Goal: Information Seeking & Learning: Learn about a topic

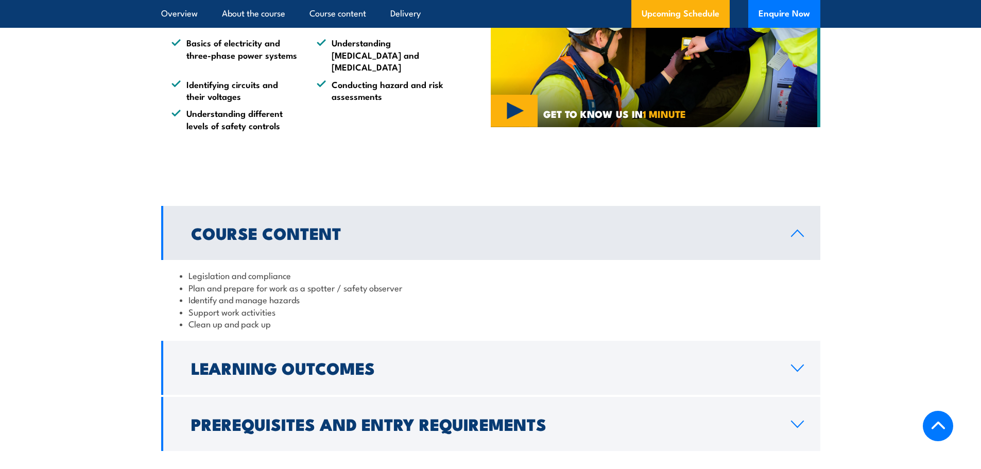
scroll to position [824, 0]
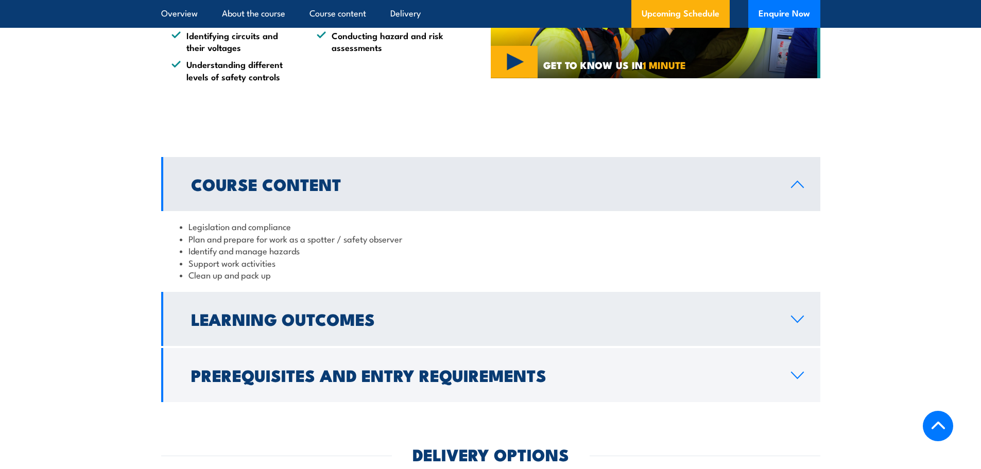
click at [426, 320] on link "Learning Outcomes" at bounding box center [490, 319] width 659 height 54
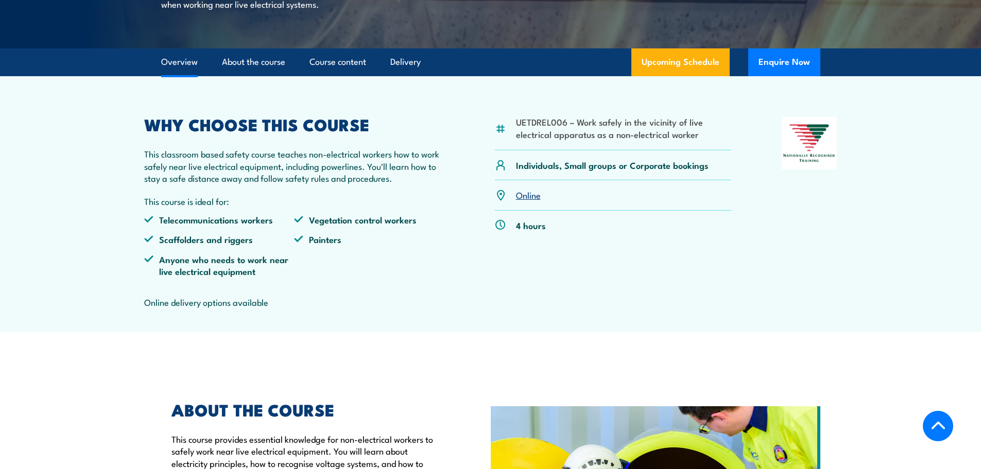
scroll to position [258, 0]
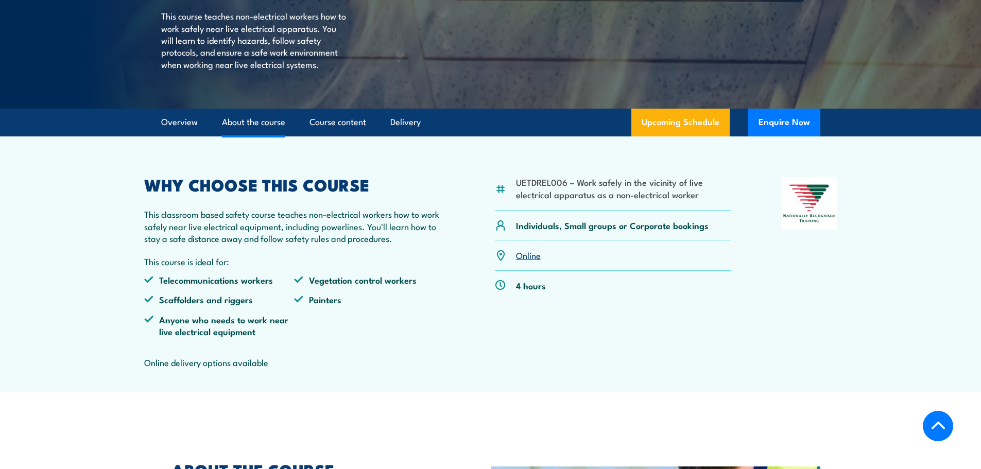
click at [266, 136] on link "About the course" at bounding box center [253, 122] width 63 height 27
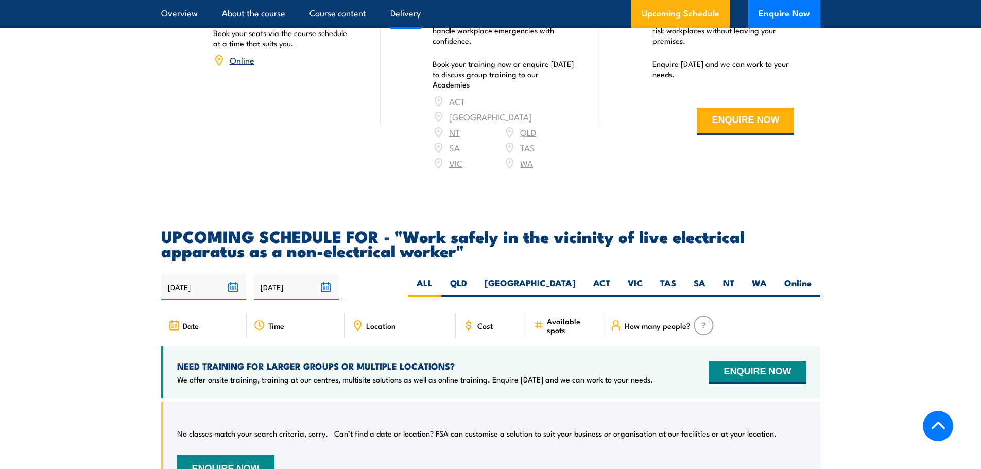
scroll to position [1479, 0]
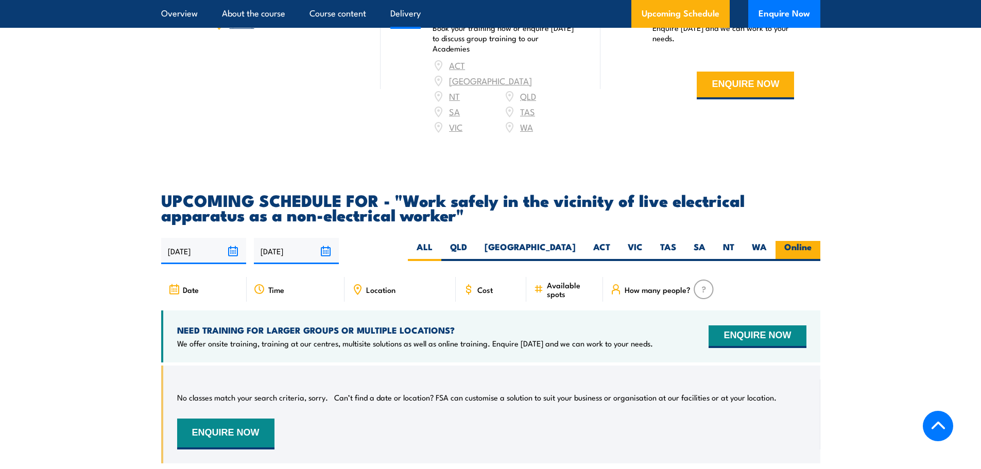
click at [788, 242] on label "Online" at bounding box center [798, 251] width 45 height 20
click at [812, 242] on input "Online" at bounding box center [815, 244] width 7 height 7
radio input "true"
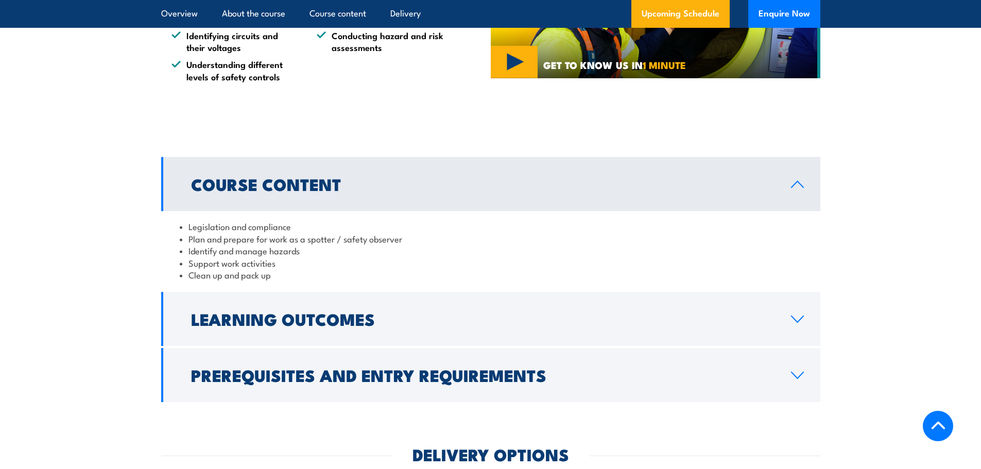
scroll to position [979, 0]
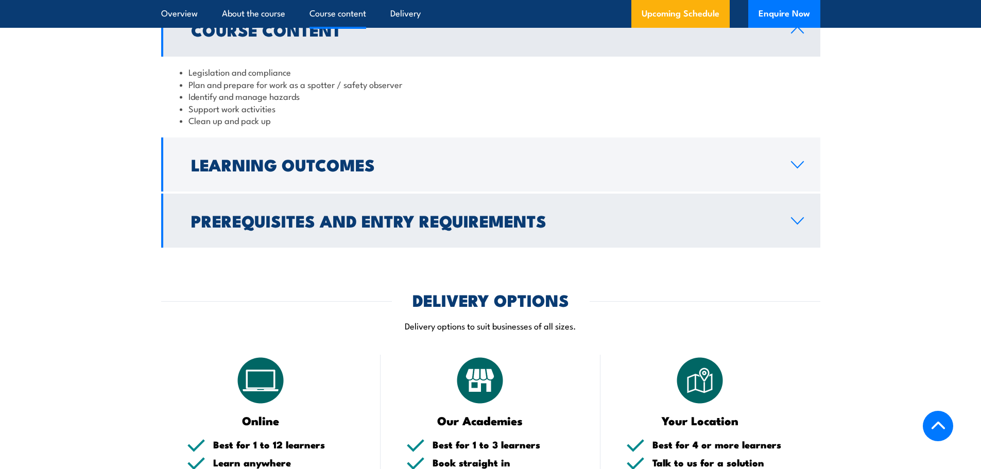
click at [717, 218] on link "Prerequisites and Entry Requirements" at bounding box center [490, 221] width 659 height 54
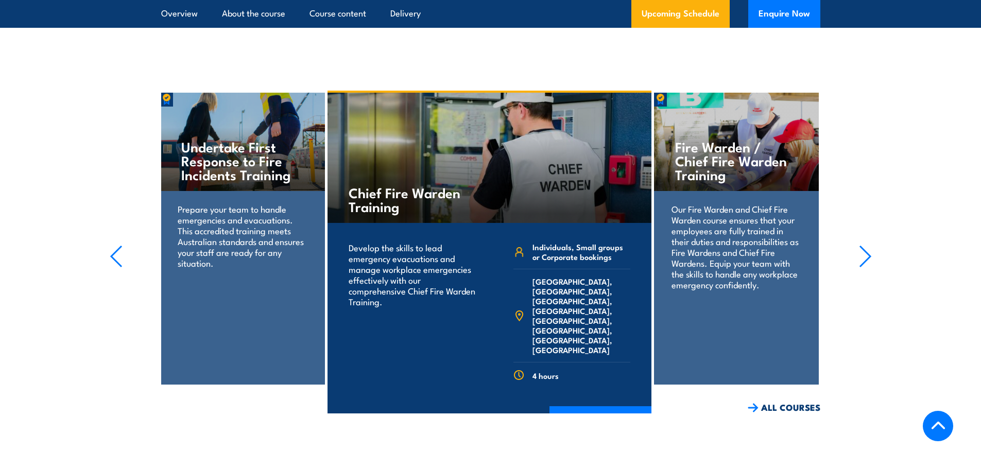
scroll to position [2009, 0]
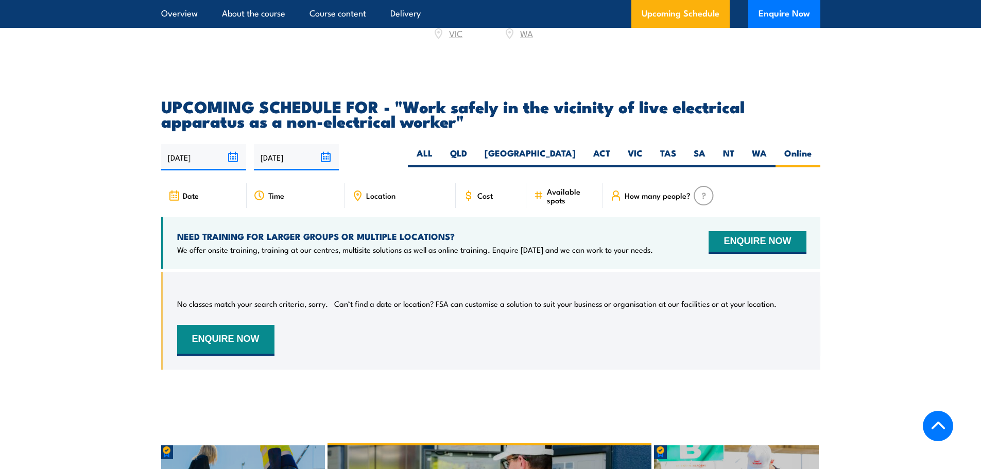
scroll to position [1577, 0]
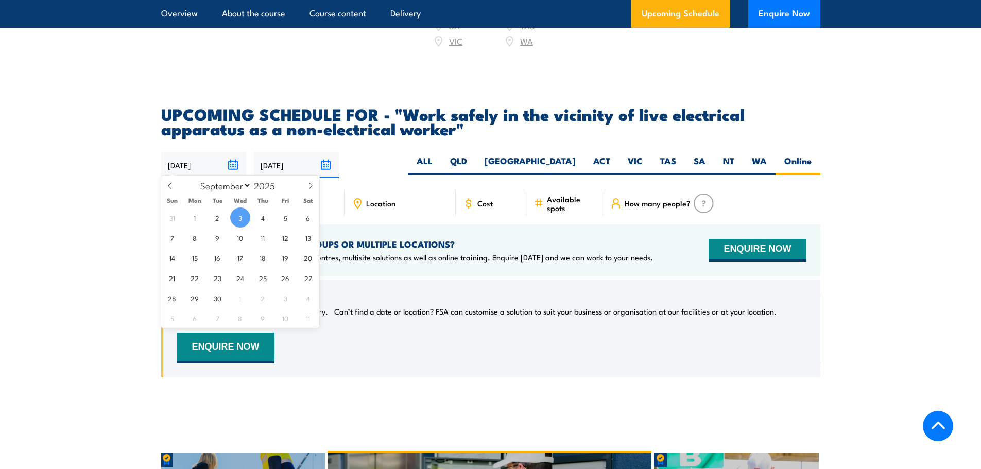
click at [193, 156] on input "[DATE]" at bounding box center [203, 165] width 85 height 26
click at [111, 157] on section "UPCOMING SCHEDULE FOR - "Work safely in the vicinity of live electrical apparat…" at bounding box center [490, 250] width 981 height 286
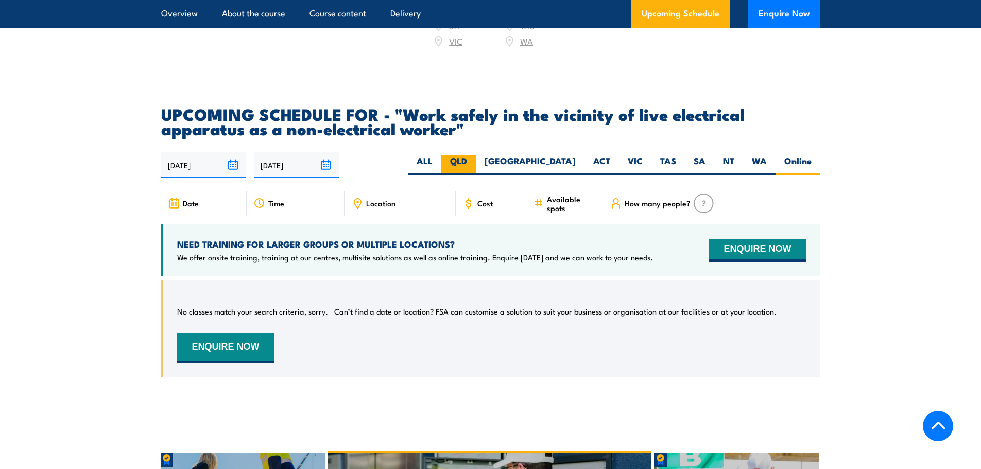
click at [476, 165] on label "QLD" at bounding box center [458, 165] width 35 height 20
click at [474, 162] on input "QLD" at bounding box center [470, 158] width 7 height 7
radio input "true"
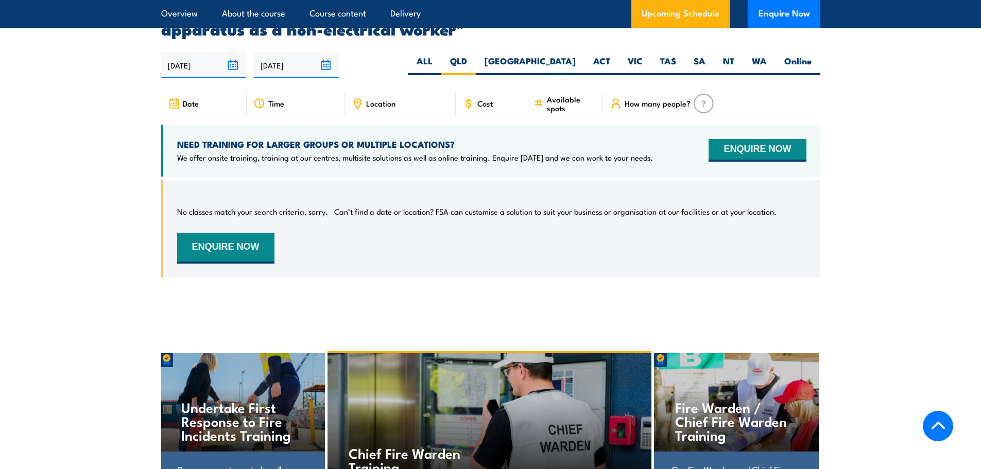
scroll to position [1680, 0]
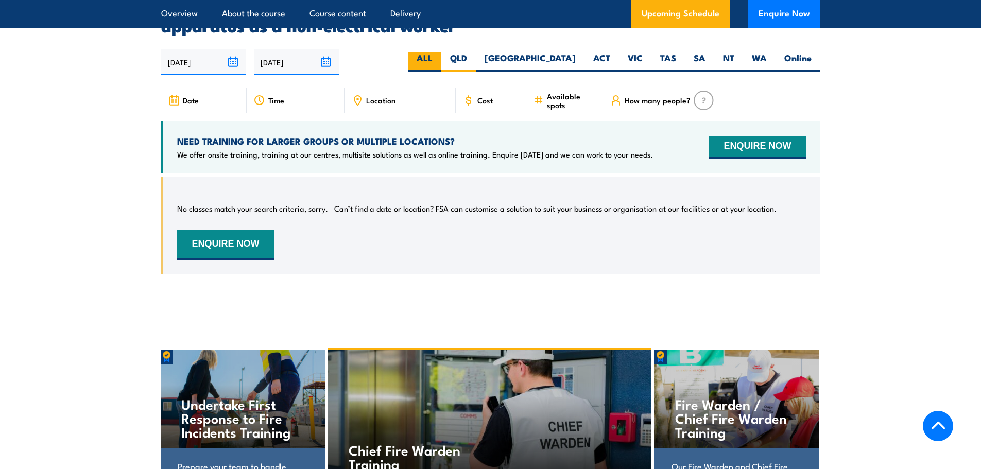
click at [441, 60] on label "ALL" at bounding box center [424, 62] width 33 height 20
click at [439, 59] on input "ALL" at bounding box center [436, 55] width 7 height 7
radio input "true"
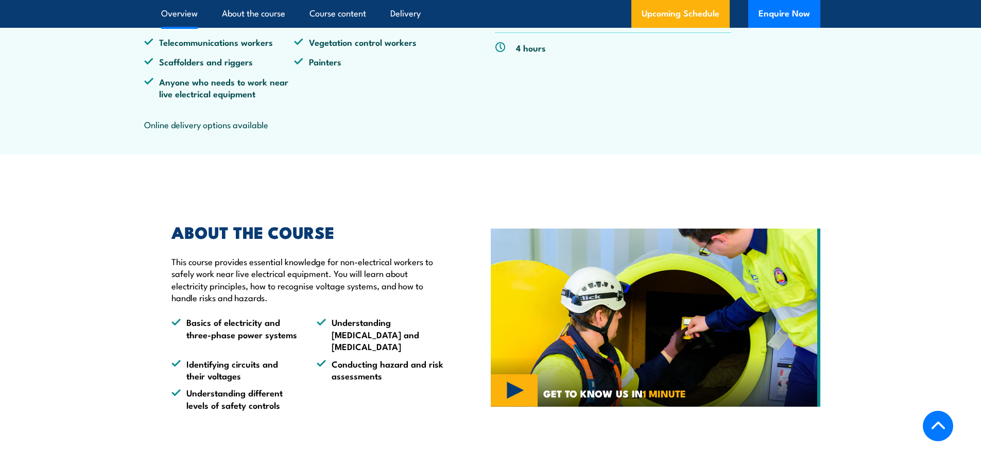
scroll to position [393, 0]
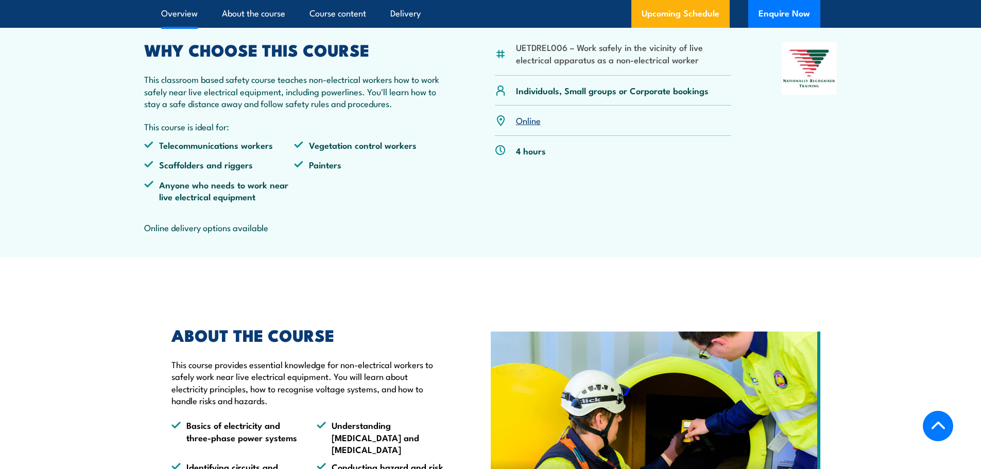
click at [521, 126] on link "Online" at bounding box center [528, 120] width 25 height 12
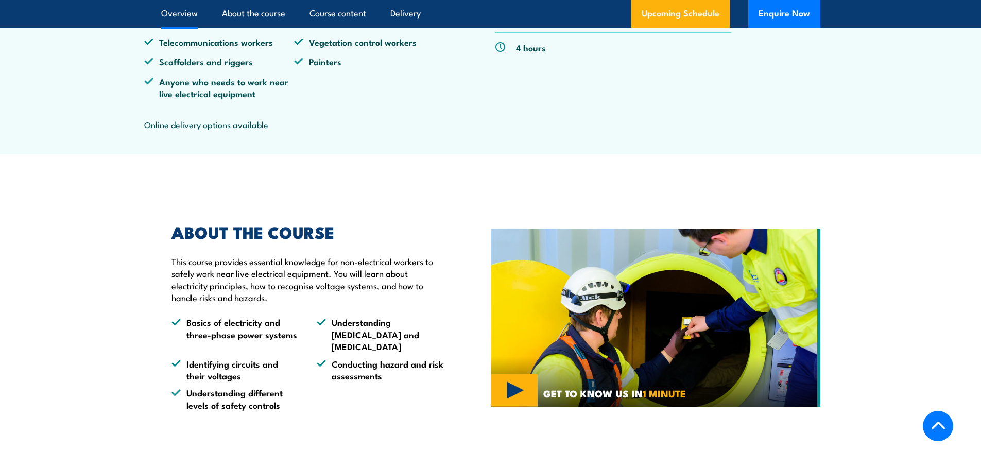
scroll to position [238, 0]
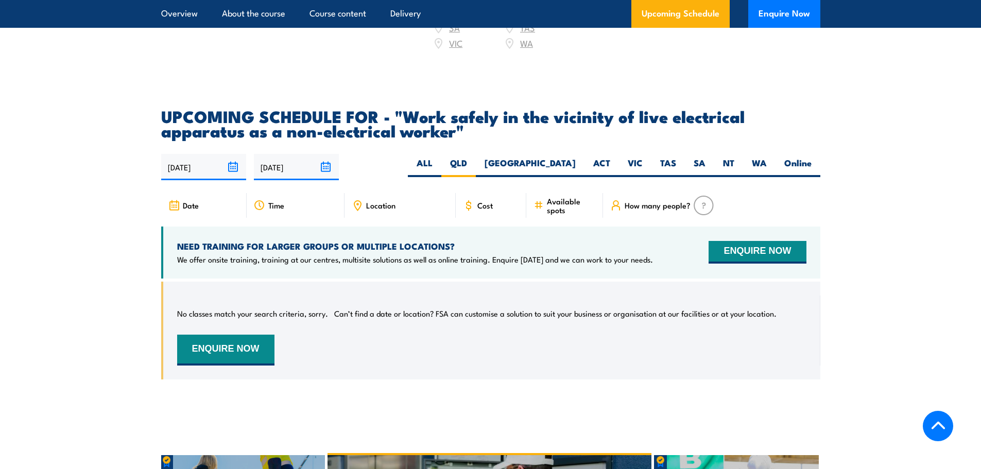
scroll to position [1577, 0]
